Goal: Information Seeking & Learning: Find specific fact

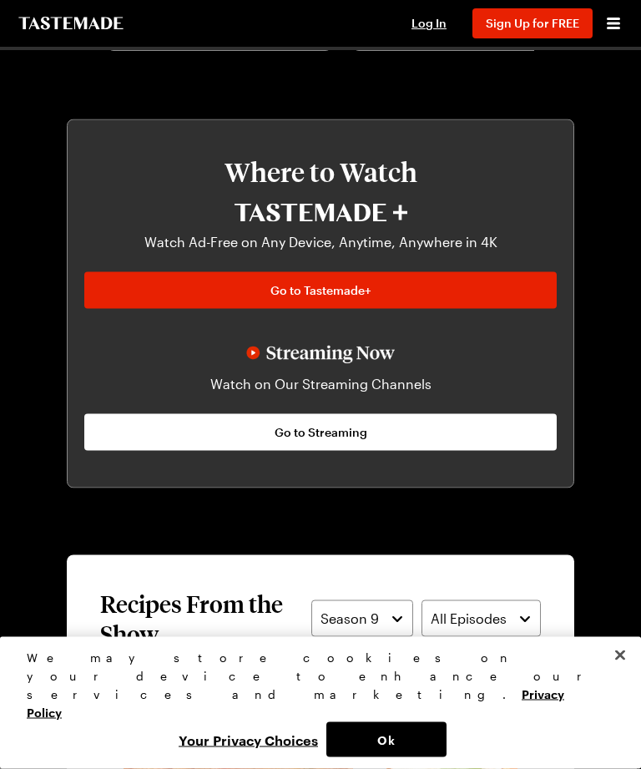
scroll to position [1401, 0]
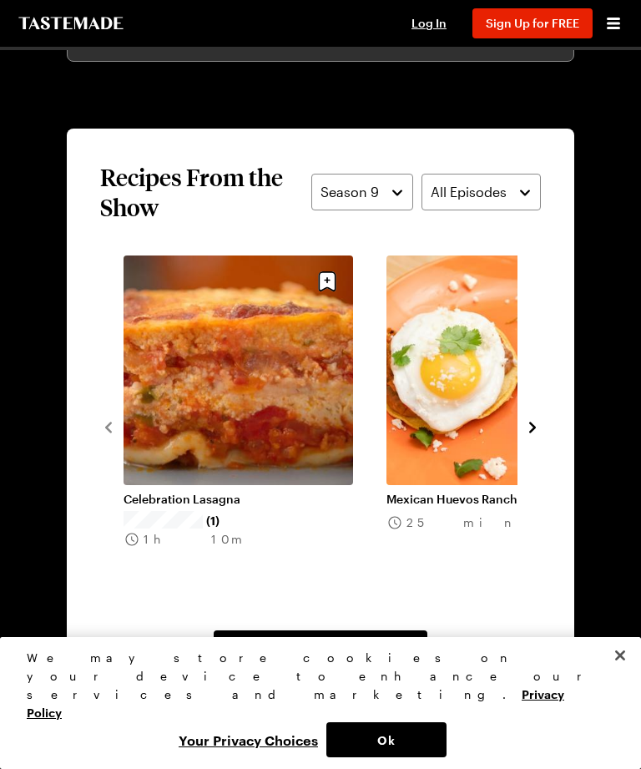
click at [539, 427] on icon "navigate to next item" at bounding box center [532, 427] width 17 height 17
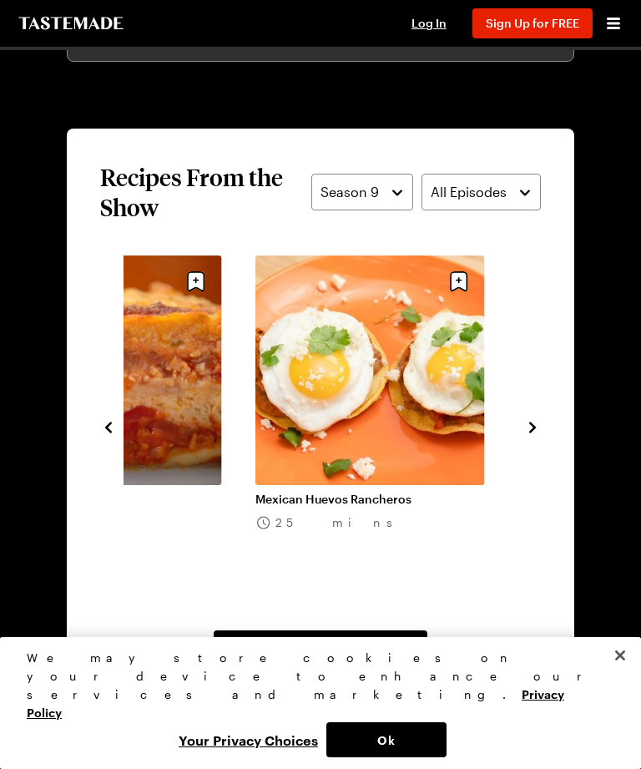
click at [540, 425] on icon "navigate to next item" at bounding box center [532, 427] width 17 height 17
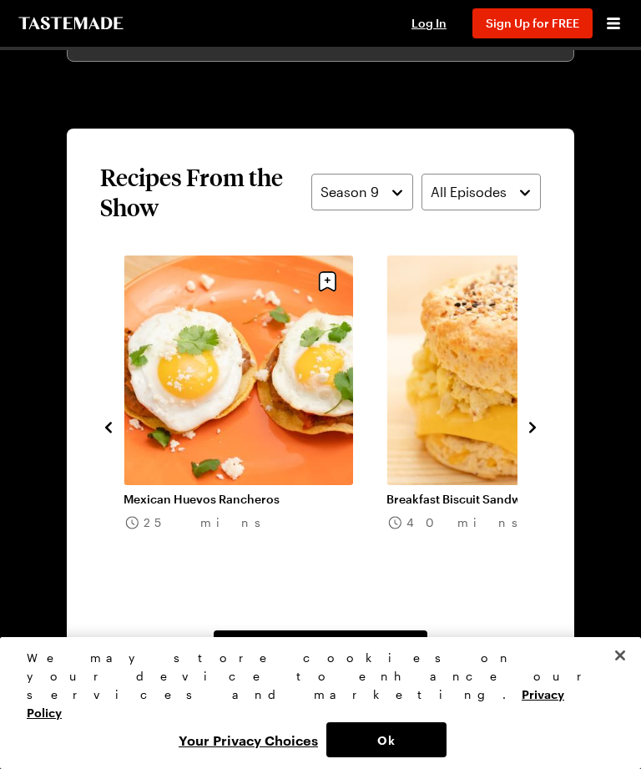
click at [538, 429] on icon "navigate to next item" at bounding box center [532, 427] width 17 height 17
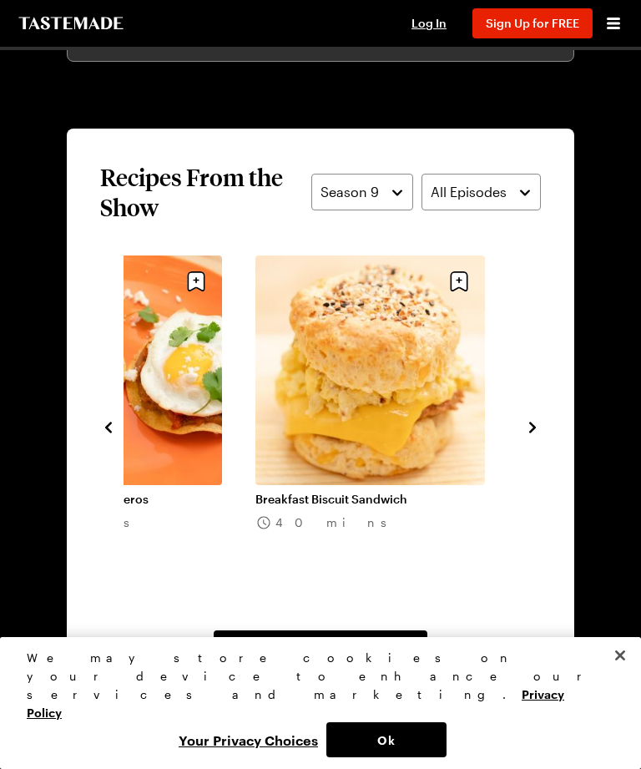
click at [539, 418] on button "navigate to next item" at bounding box center [532, 426] width 17 height 20
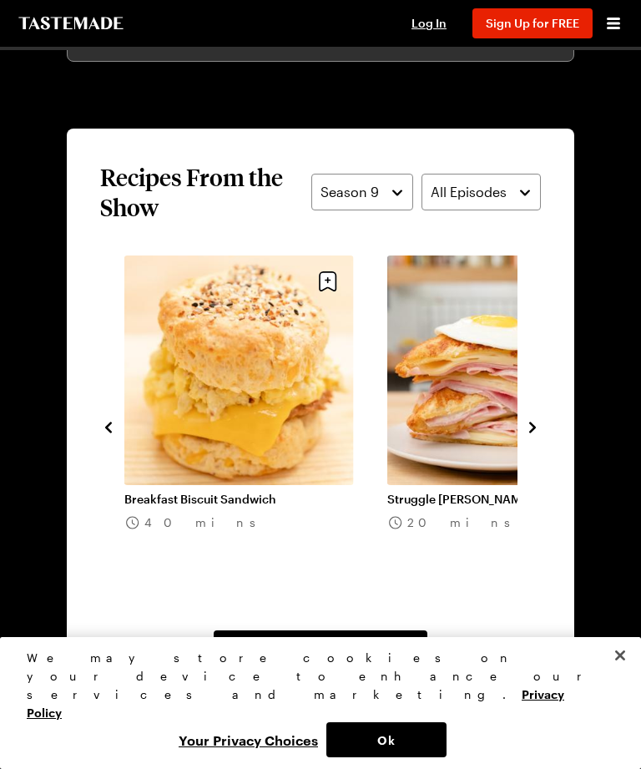
click at [538, 417] on button "navigate to next item" at bounding box center [532, 426] width 17 height 20
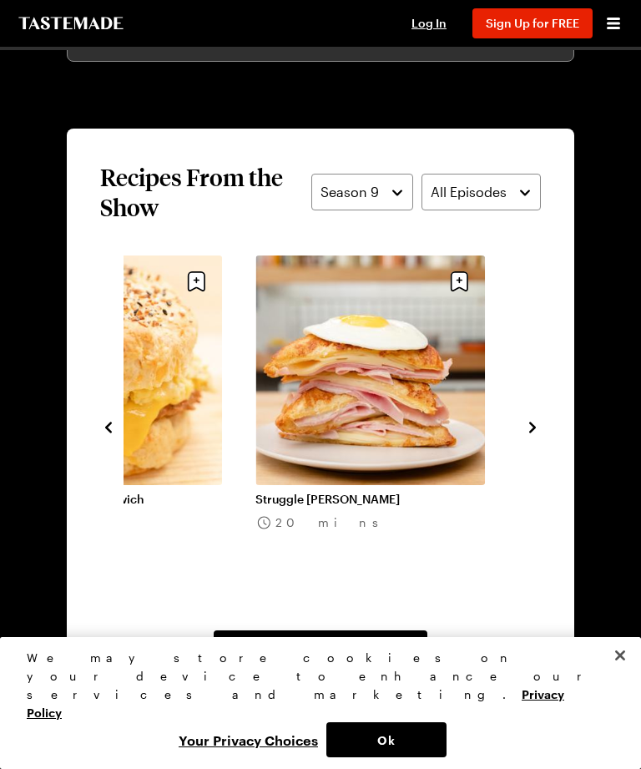
click at [538, 433] on icon "navigate to next item" at bounding box center [532, 427] width 17 height 17
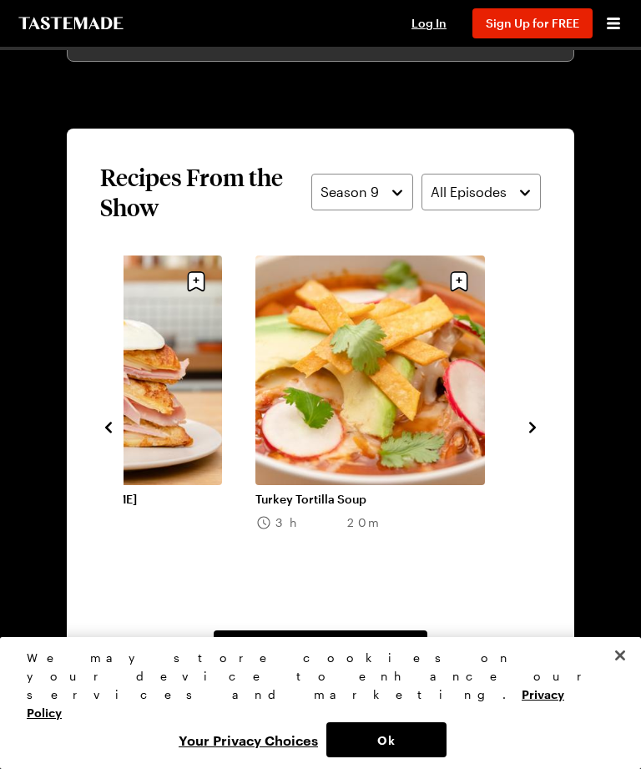
click at [529, 419] on icon "navigate to next item" at bounding box center [532, 427] width 17 height 17
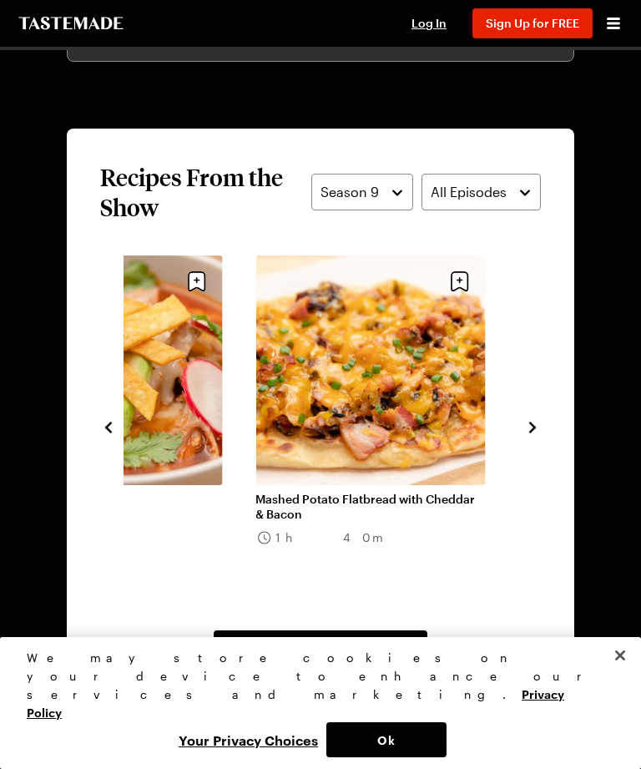
click at [528, 423] on icon "navigate to next item" at bounding box center [532, 427] width 17 height 17
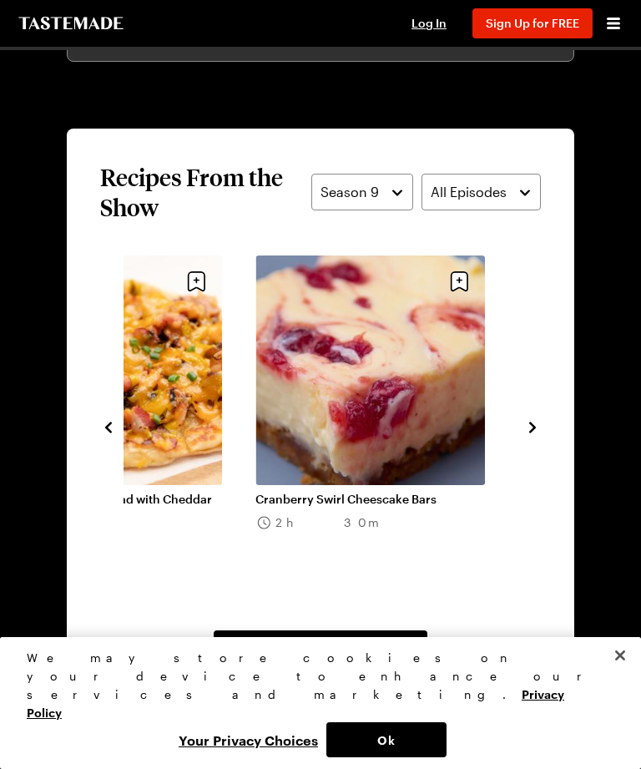
click at [539, 424] on icon "navigate to next item" at bounding box center [532, 427] width 17 height 17
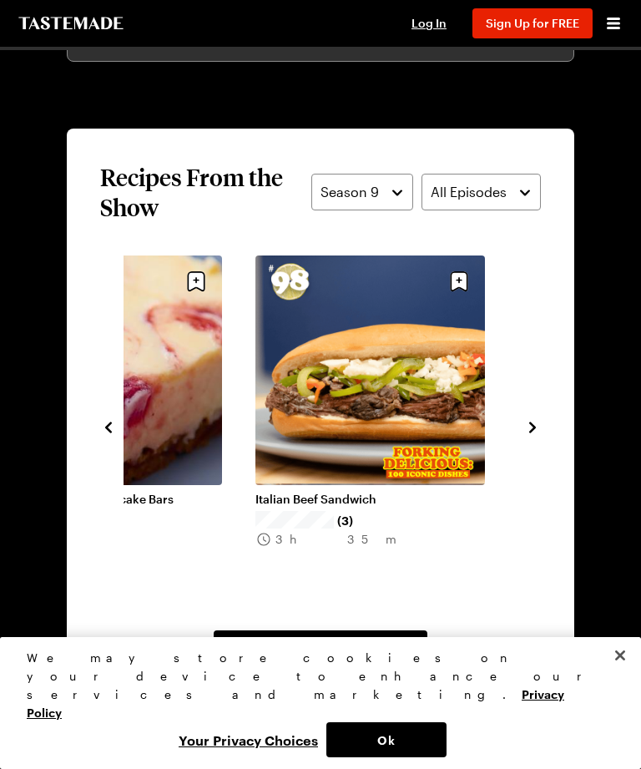
click at [539, 420] on icon "navigate to next item" at bounding box center [532, 427] width 17 height 17
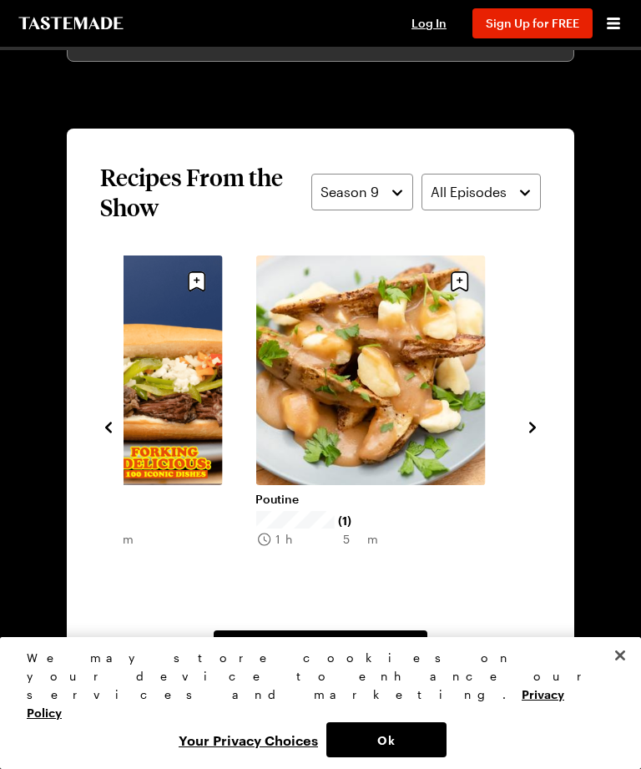
click at [537, 420] on icon "navigate to next item" at bounding box center [532, 427] width 17 height 17
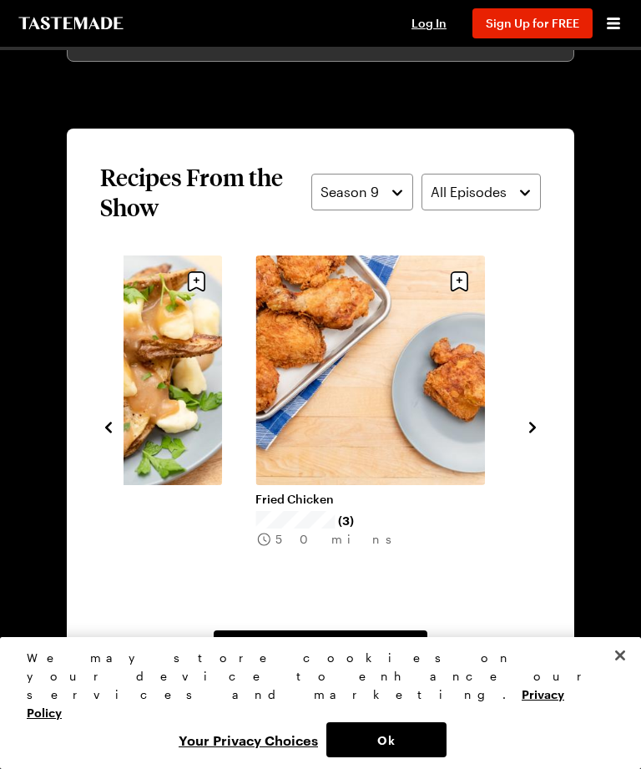
click at [529, 420] on icon "navigate to next item" at bounding box center [532, 427] width 17 height 17
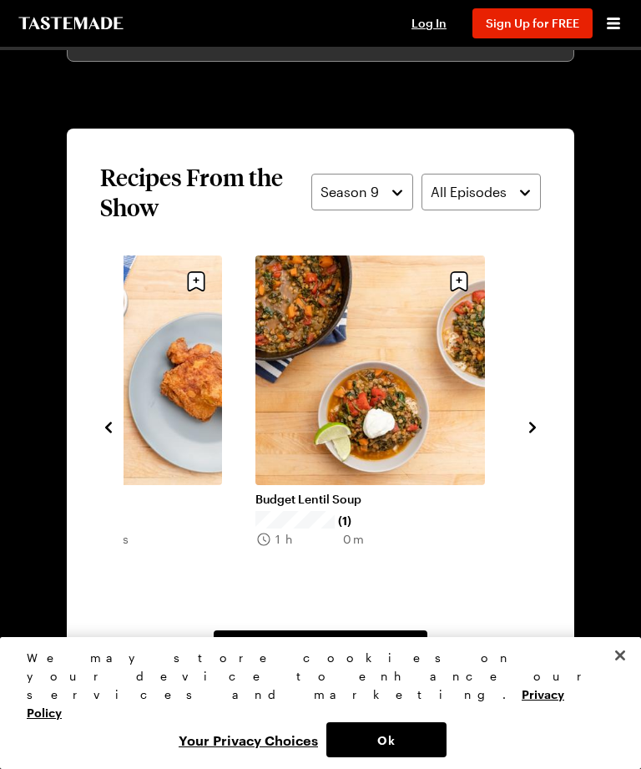
click at [534, 424] on icon "navigate to next item" at bounding box center [532, 427] width 17 height 17
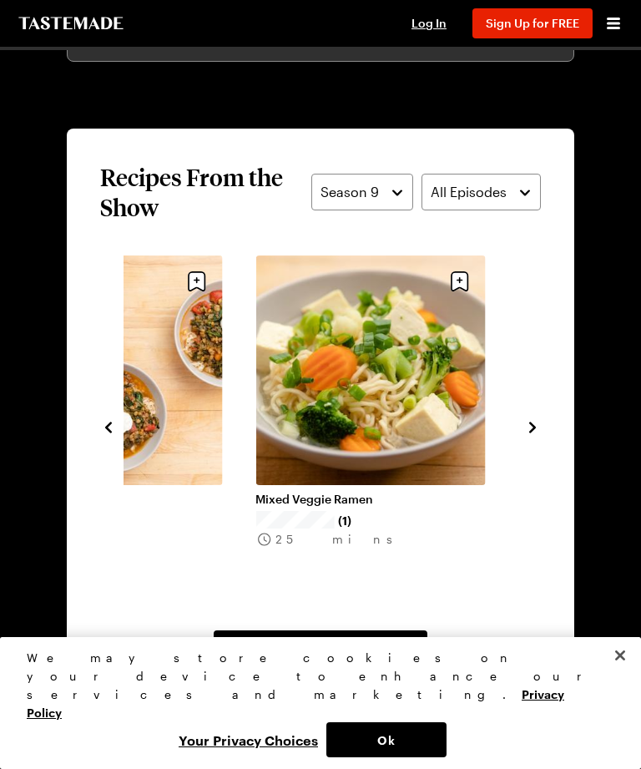
click at [531, 427] on icon "navigate to next item" at bounding box center [532, 427] width 17 height 17
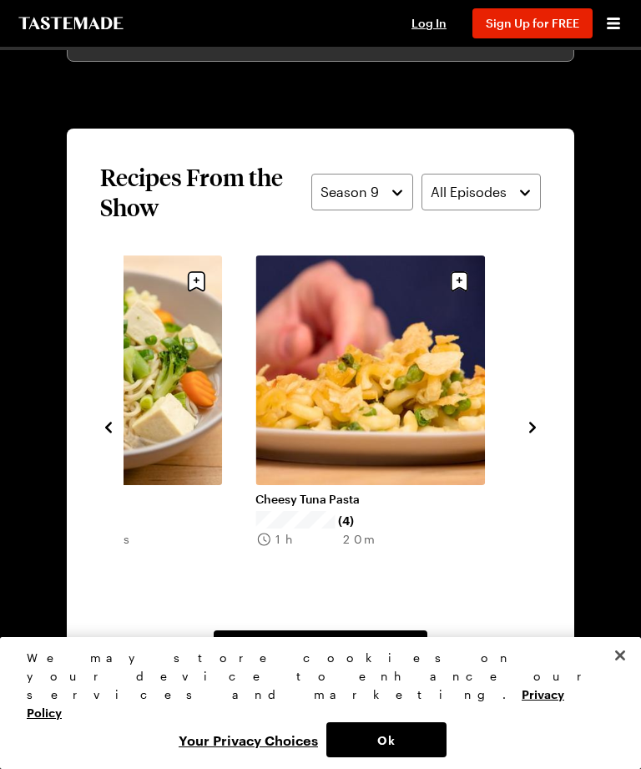
click at [386, 649] on span "View All Recipes From This Show" at bounding box center [321, 648] width 185 height 17
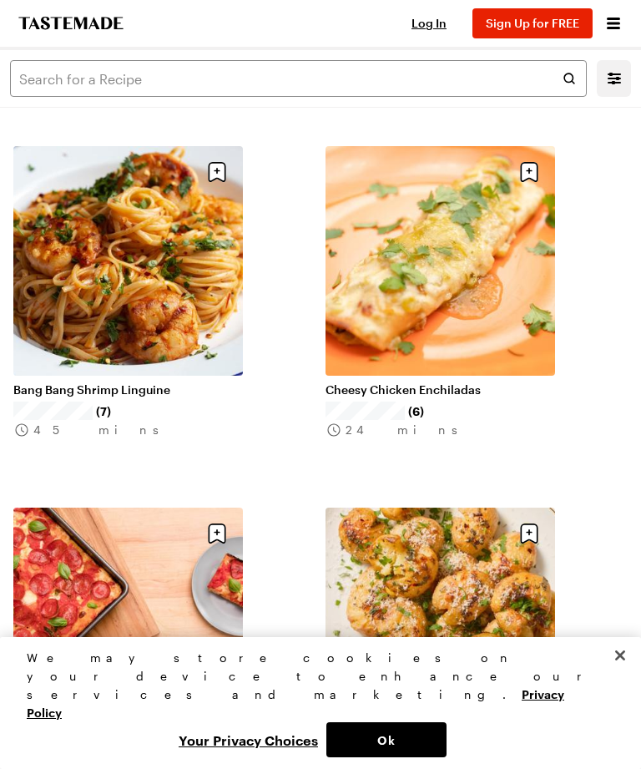
scroll to position [1880, 0]
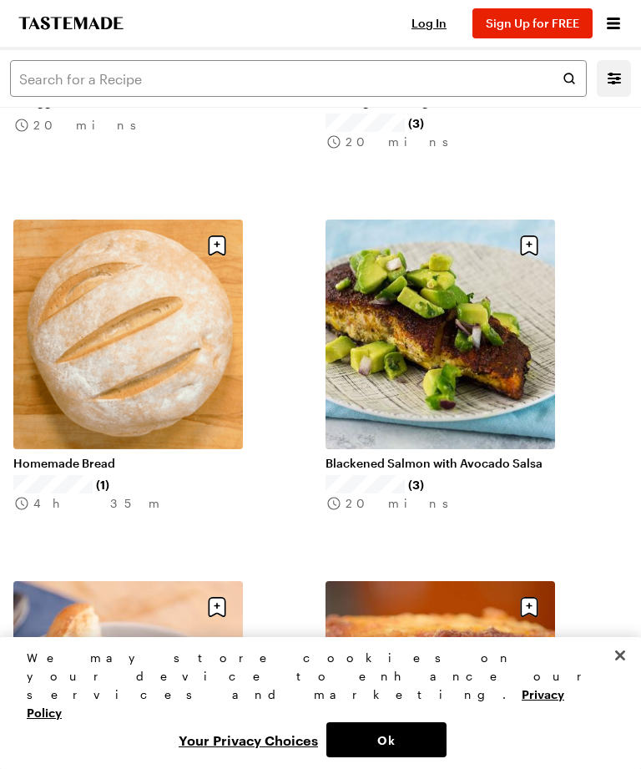
scroll to position [8099, 0]
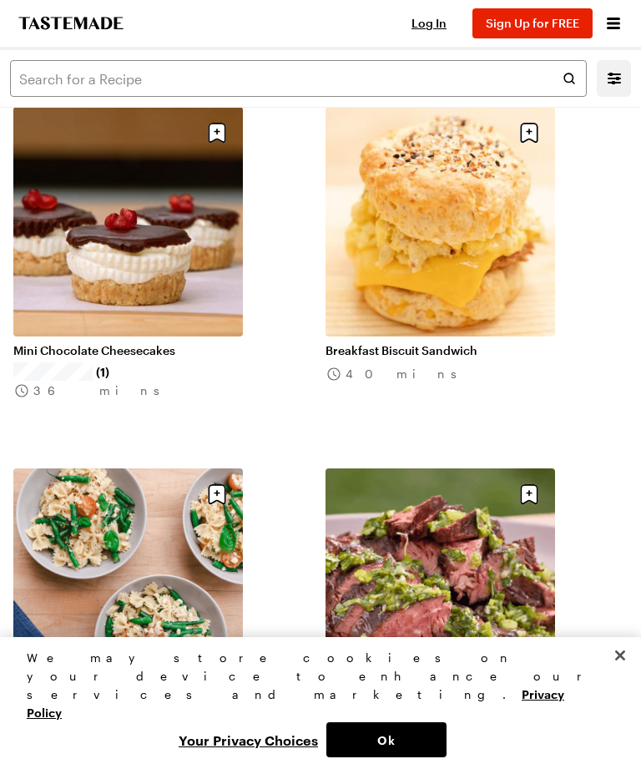
scroll to position [11330, 0]
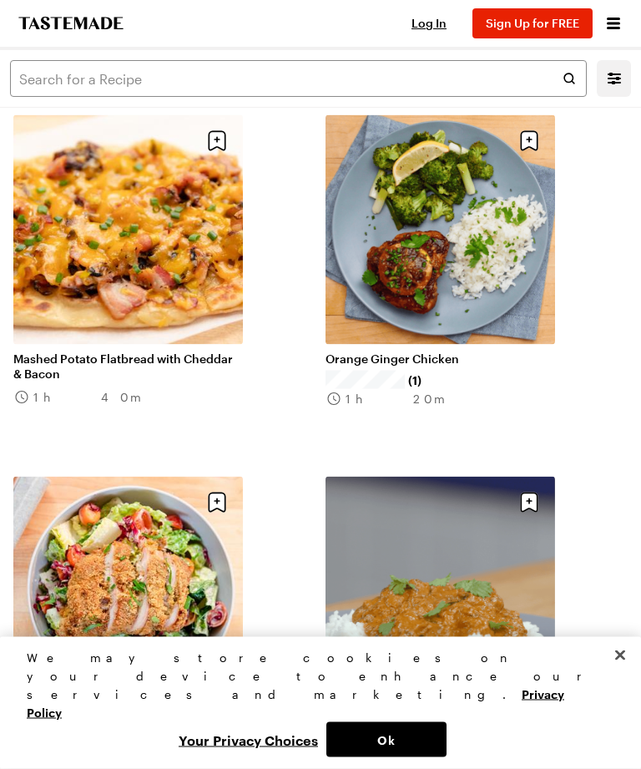
scroll to position [13488, 0]
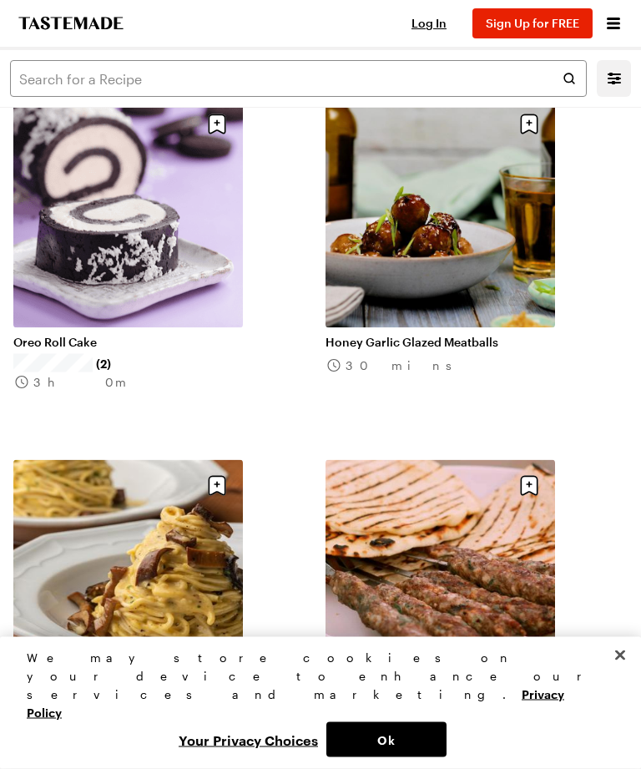
scroll to position [24717, 0]
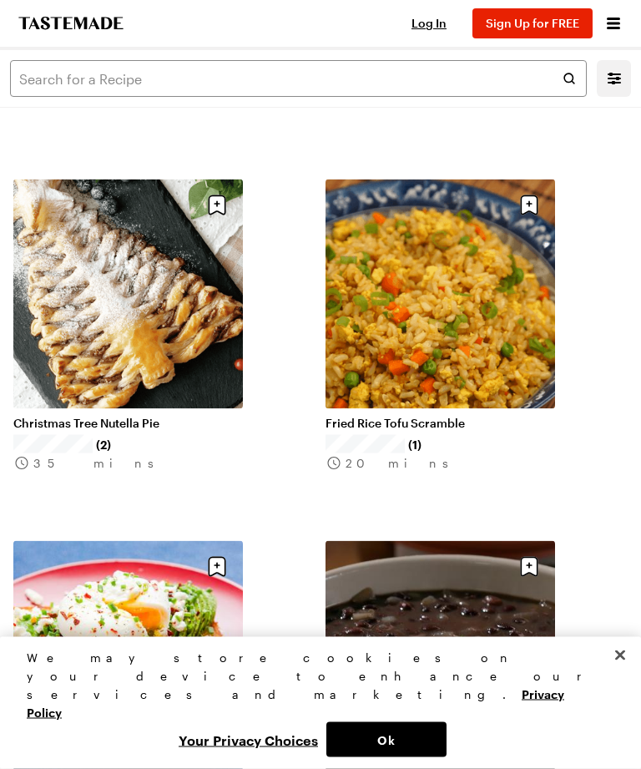
scroll to position [42357, 0]
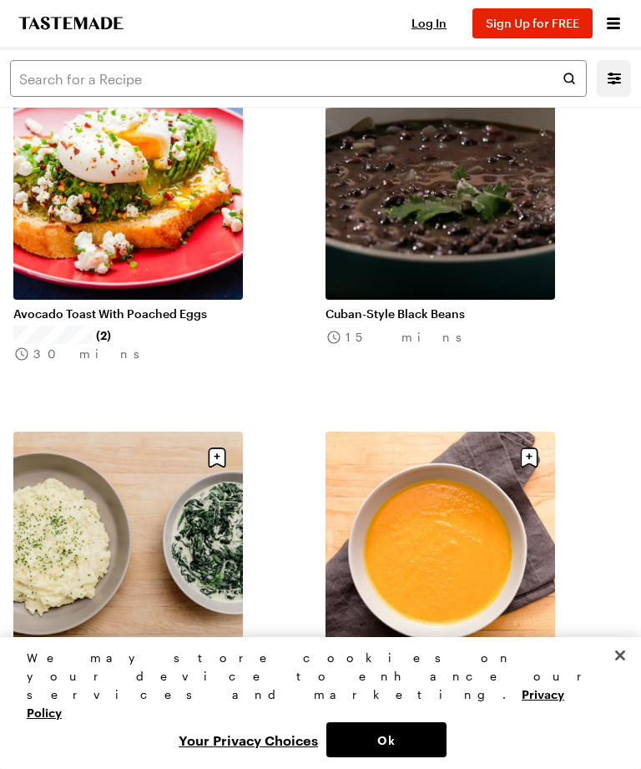
scroll to position [42825, 0]
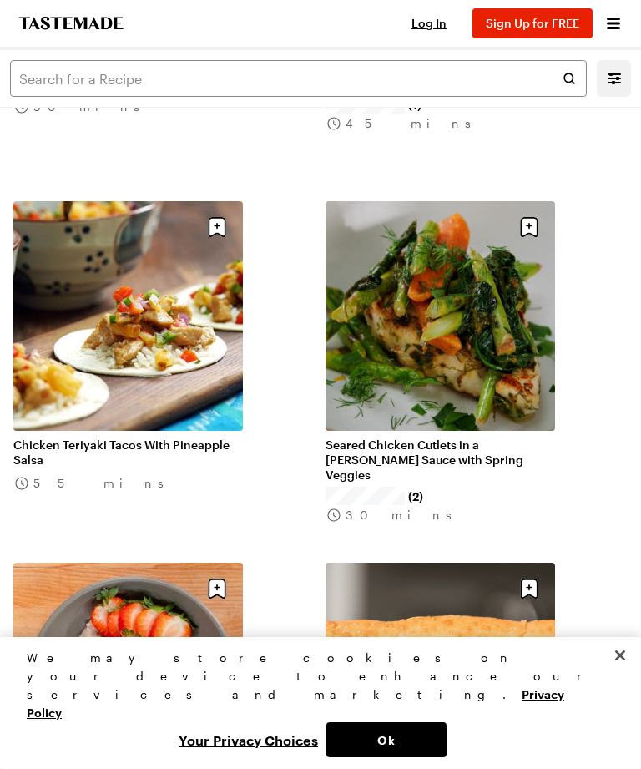
scroll to position [48845, 0]
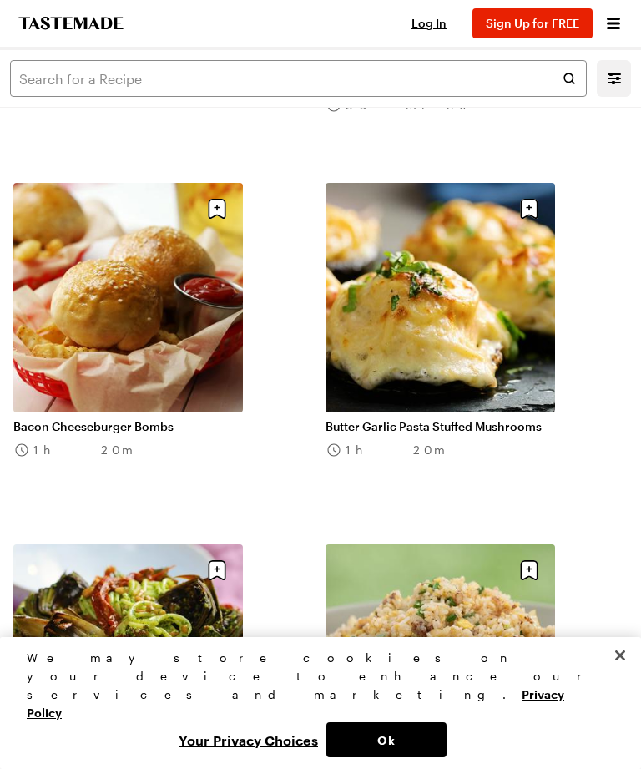
scroll to position [55788, 0]
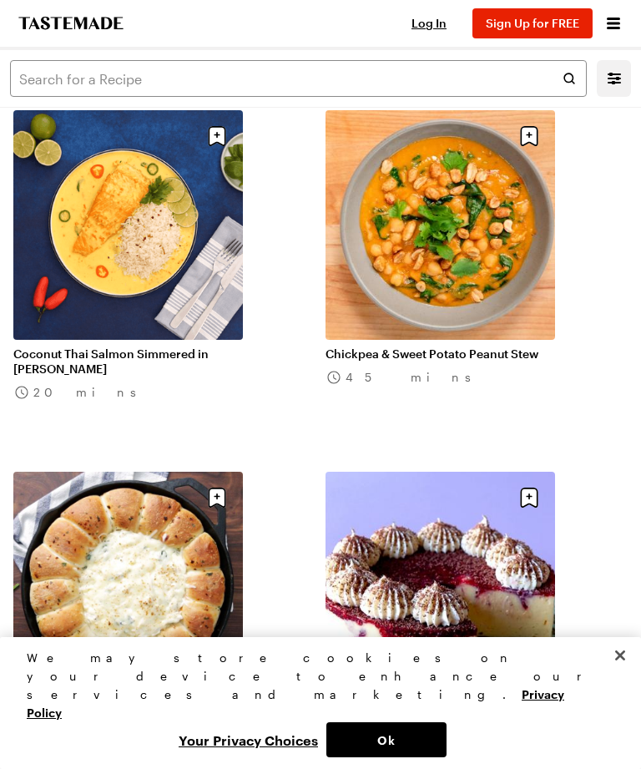
scroll to position [60137, 0]
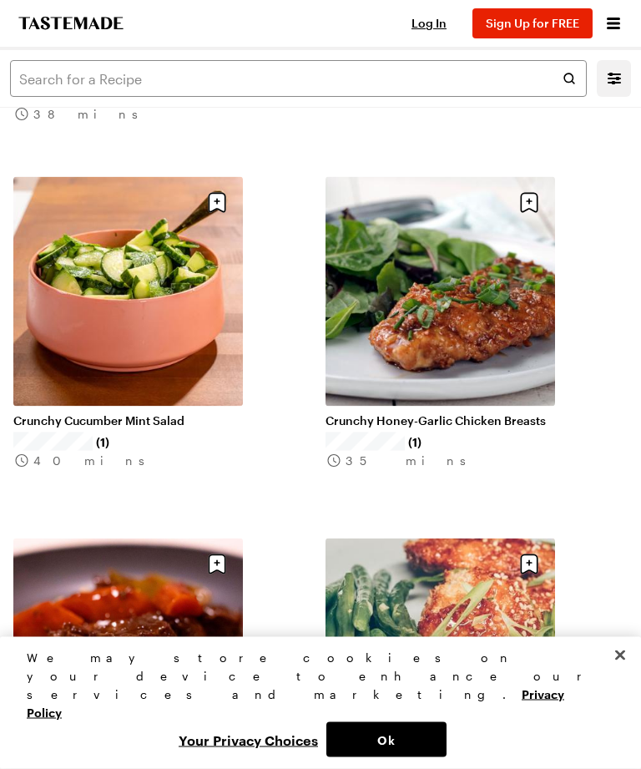
scroll to position [64495, 0]
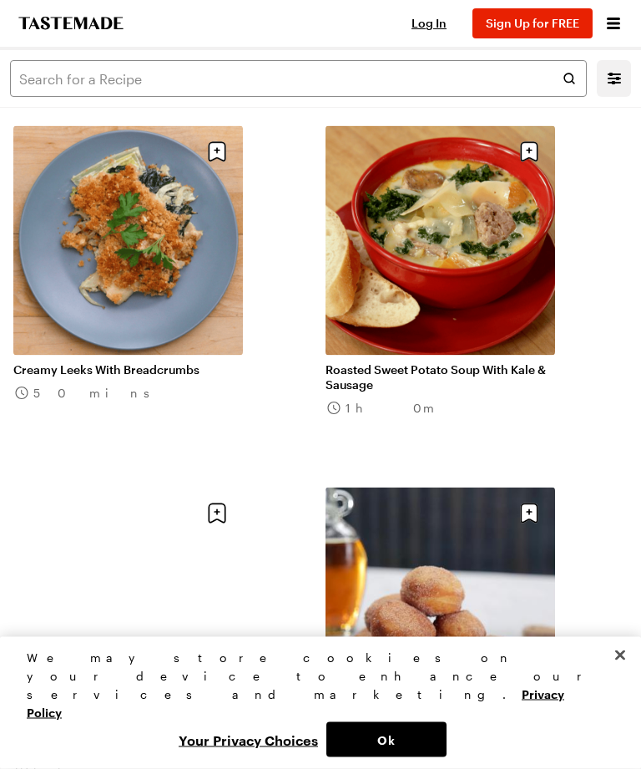
scroll to position [68797, 0]
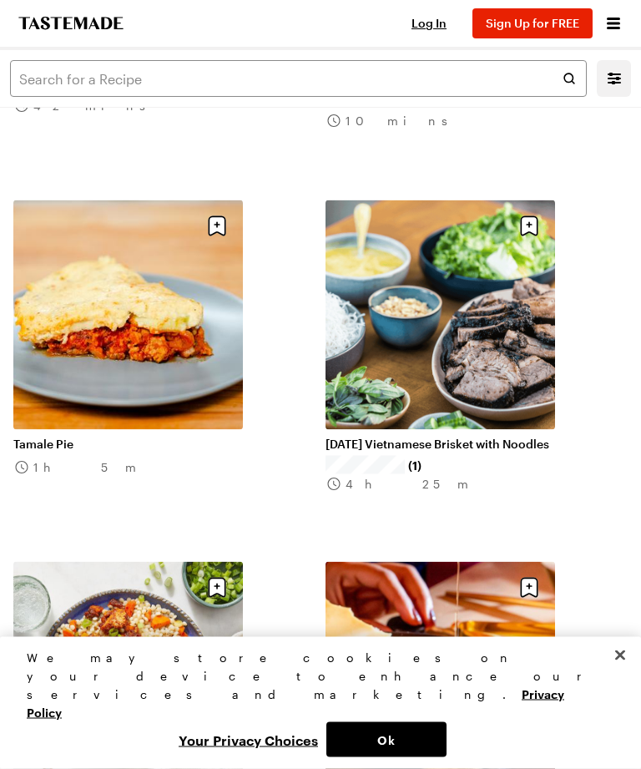
scroll to position [73069, 0]
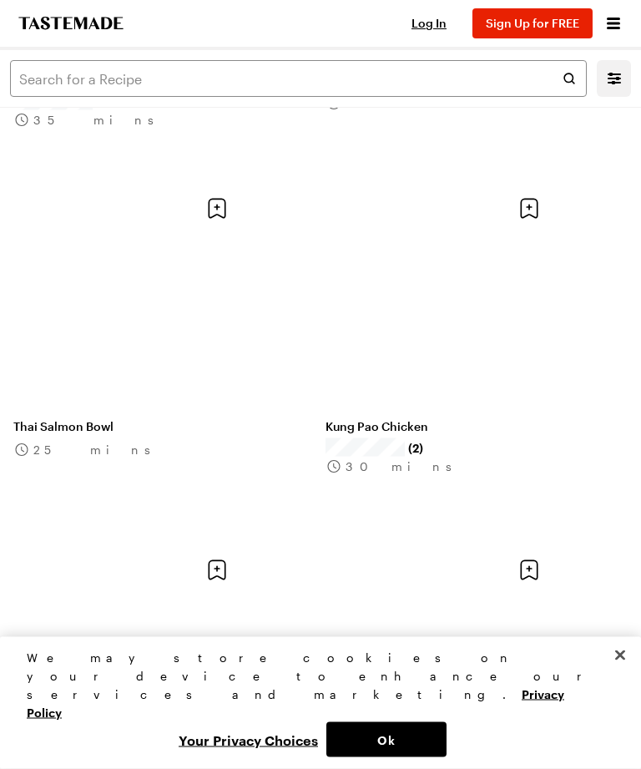
scroll to position [73805, 0]
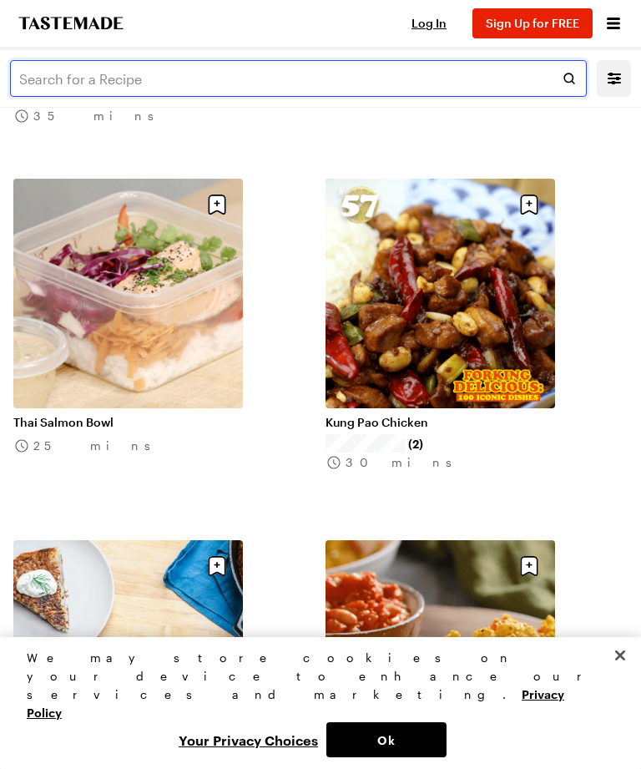
click at [358, 73] on input "text" at bounding box center [298, 78] width 577 height 37
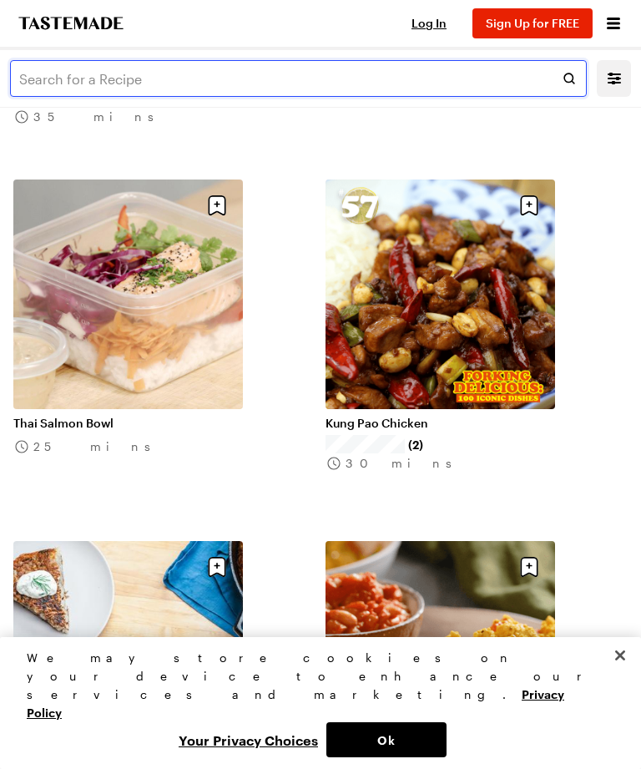
click at [431, 69] on input "text" at bounding box center [298, 78] width 577 height 37
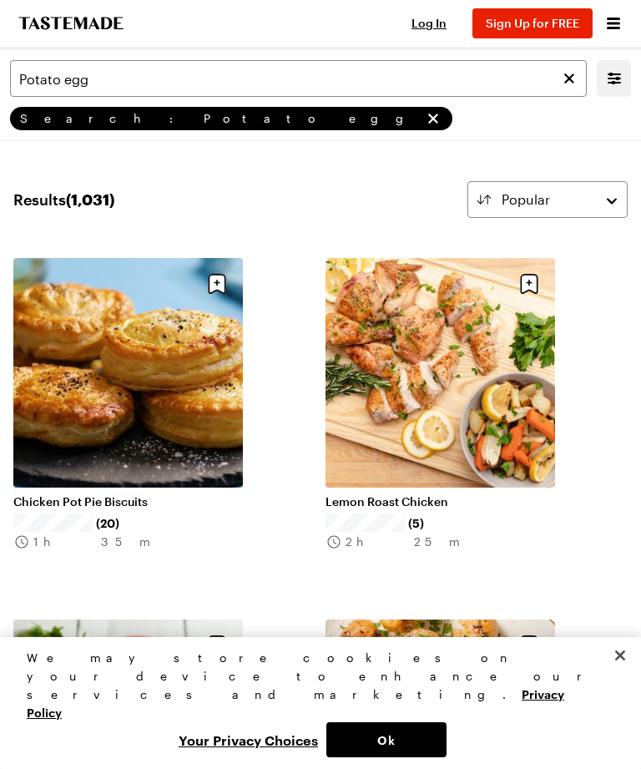
click at [432, 757] on button "Ok" at bounding box center [386, 739] width 120 height 35
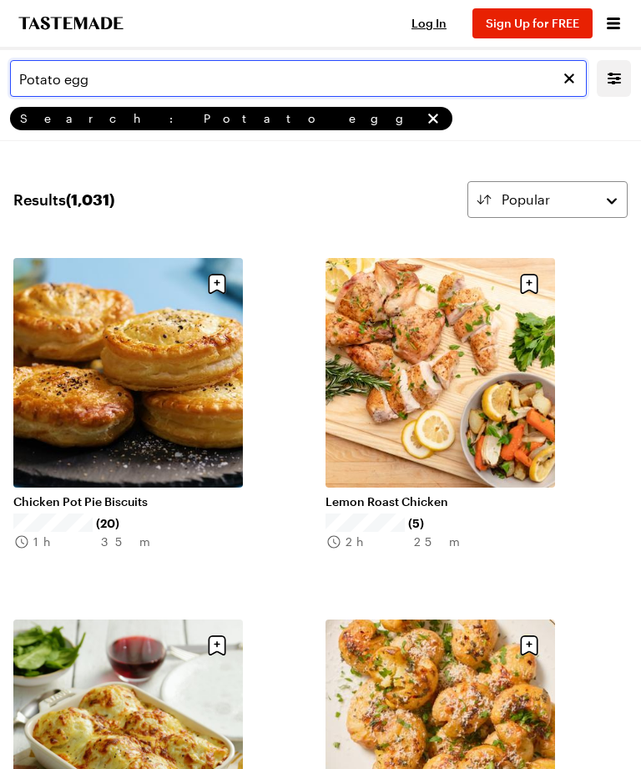
click at [419, 82] on input "Potato egg" at bounding box center [298, 78] width 577 height 37
click at [332, 84] on input "Potato egg" at bounding box center [298, 78] width 577 height 37
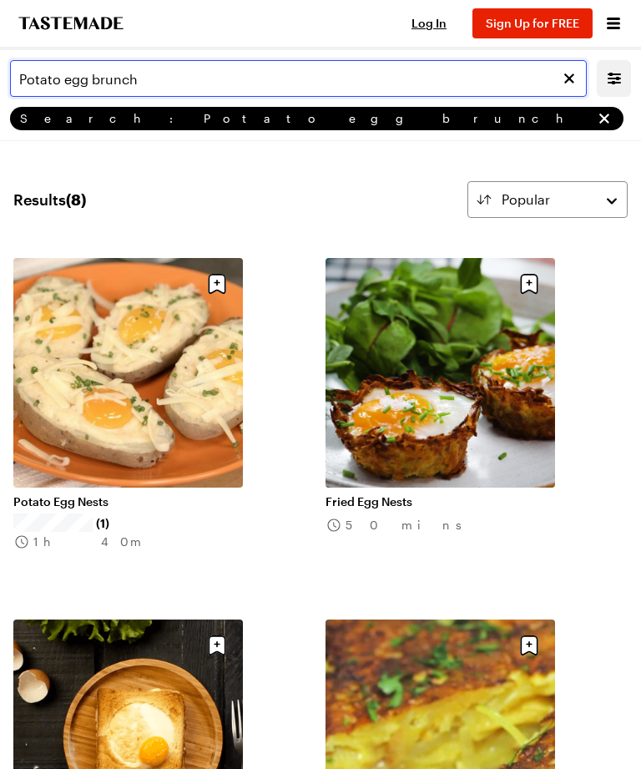
type input "Potato egg brunch"
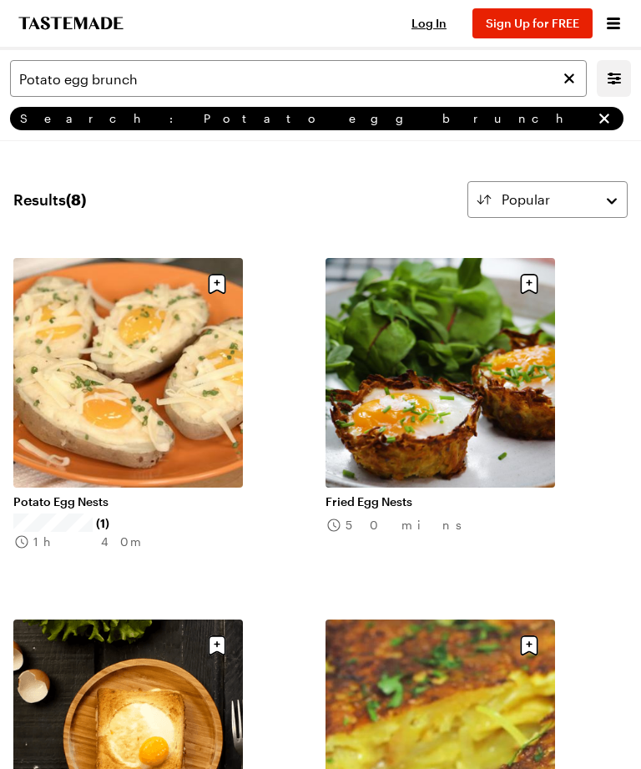
click at [84, 509] on link "Potato Egg Nests" at bounding box center [128, 501] width 230 height 15
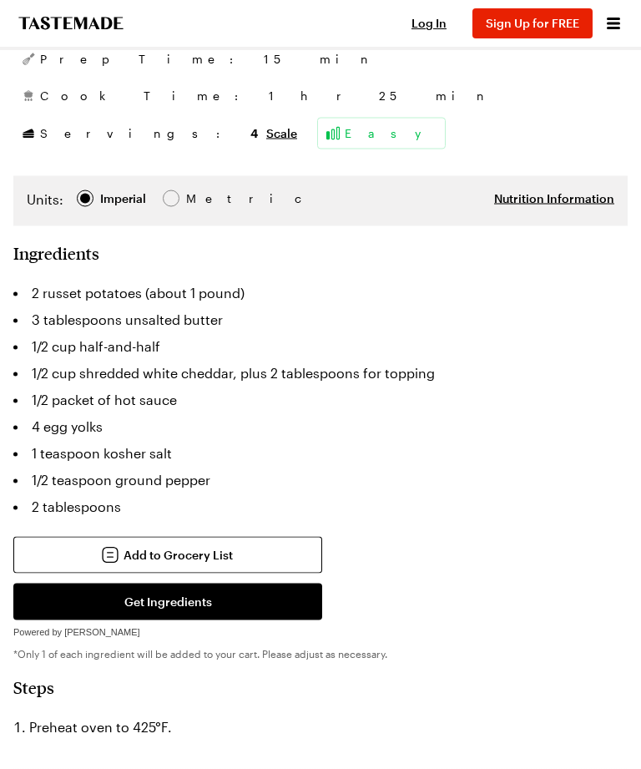
scroll to position [671, 0]
